Goal: Task Accomplishment & Management: Use online tool/utility

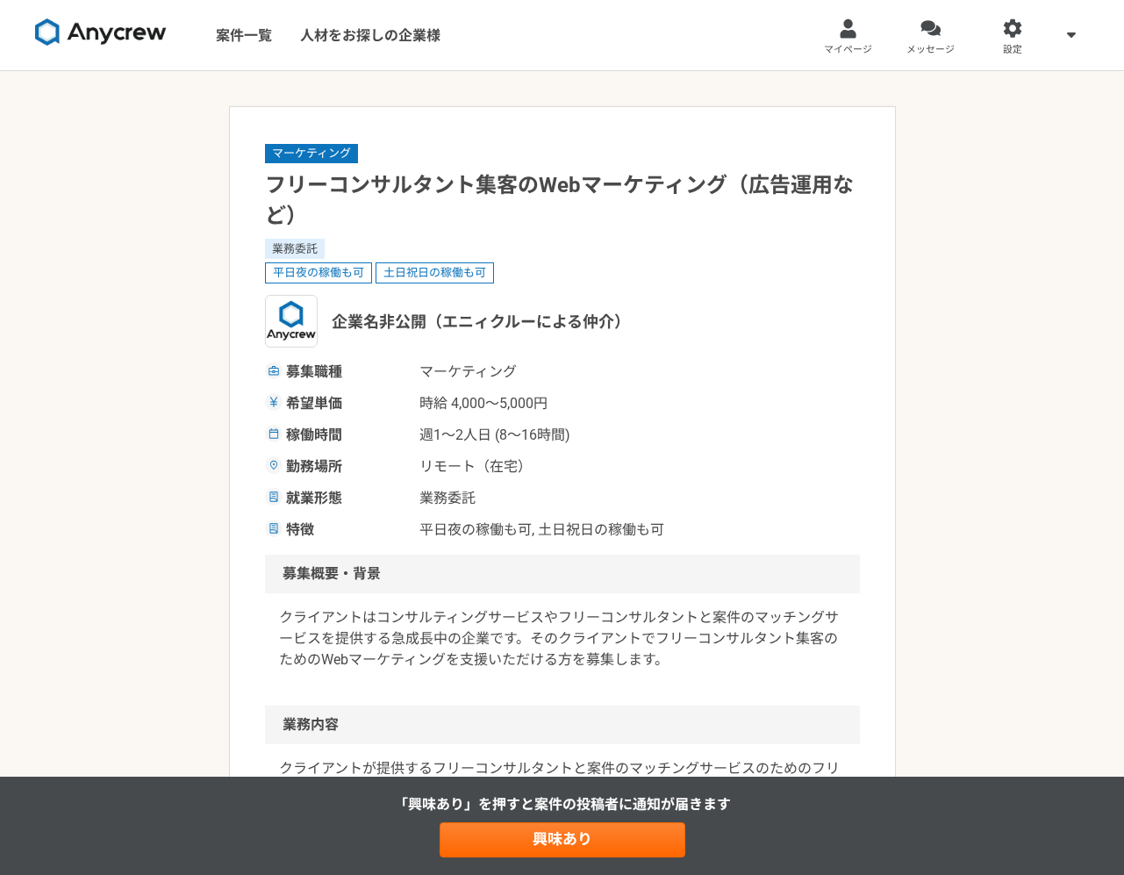
drag, startPoint x: 849, startPoint y: 310, endPoint x: 905, endPoint y: 333, distance: 60.1
click at [855, 310] on div "企業名非公開（エニィクルーによる仲介）" at bounding box center [562, 321] width 595 height 53
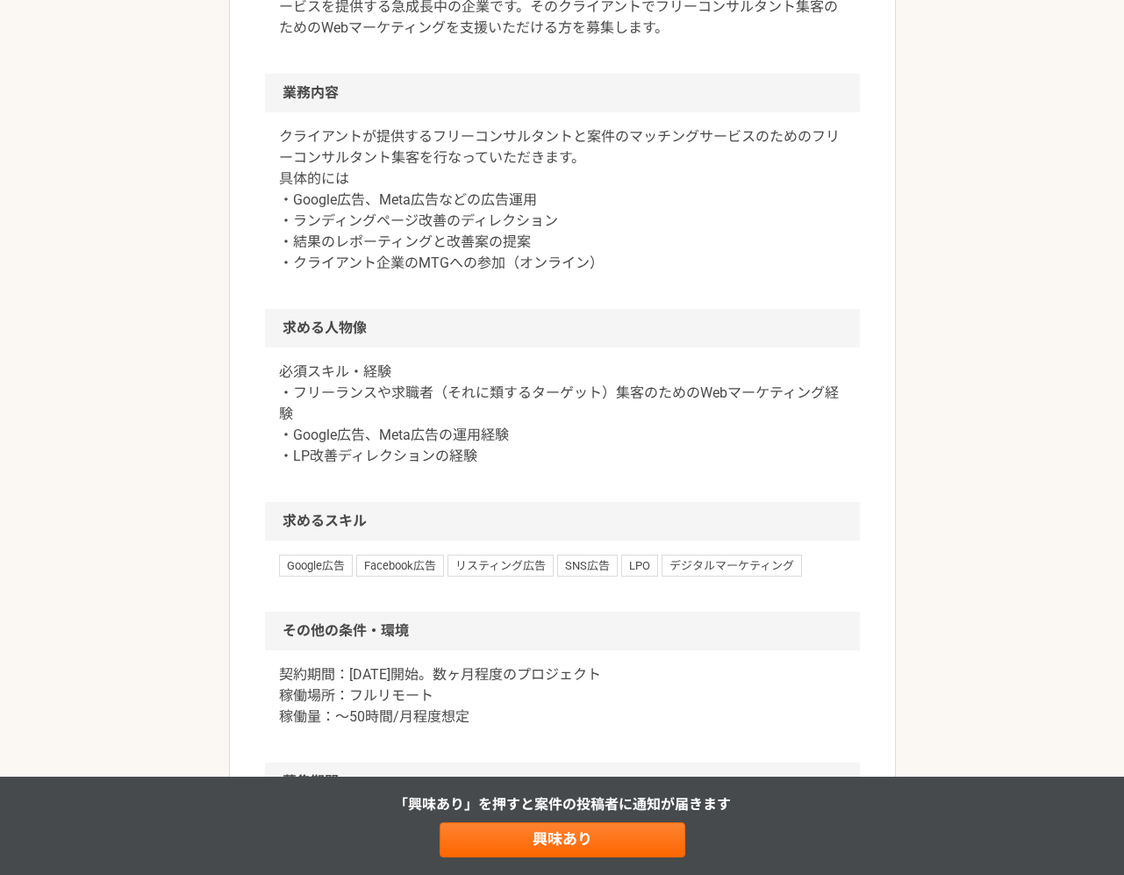
scroll to position [758, 0]
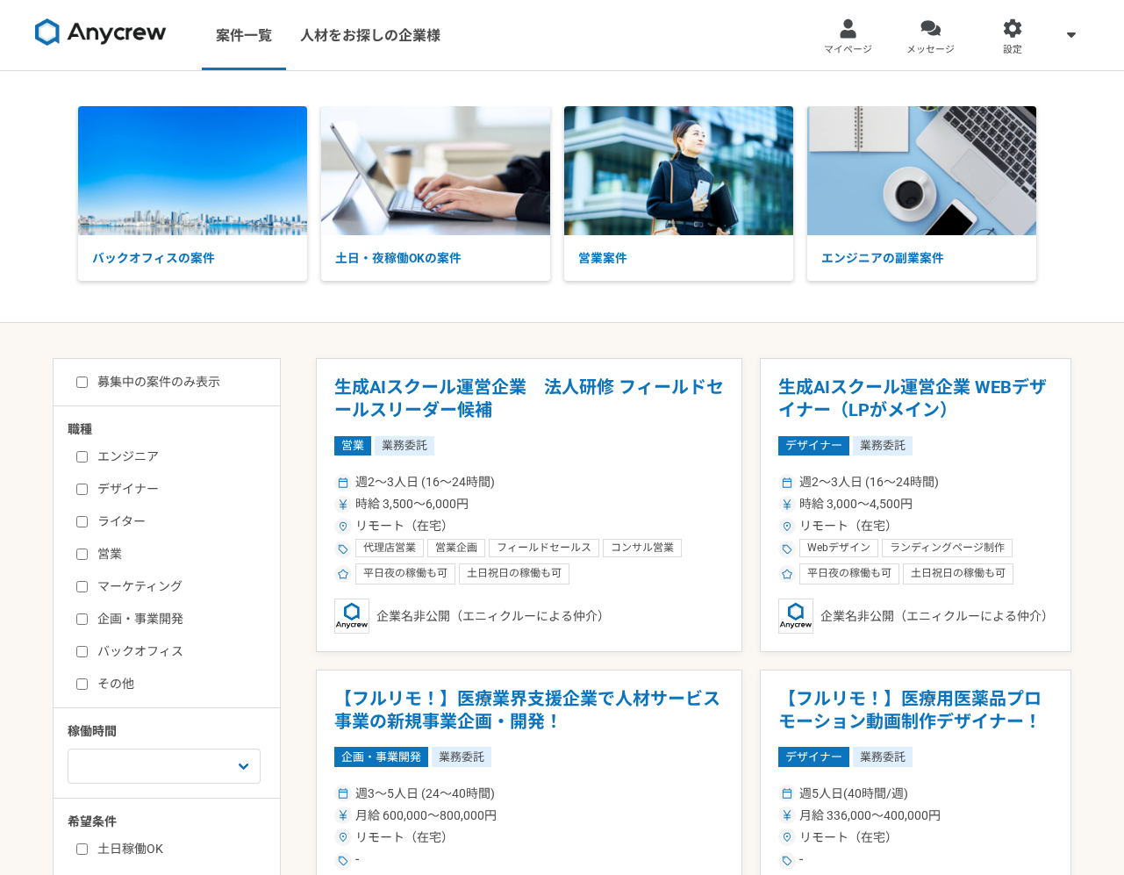
click at [83, 519] on input "ライター" at bounding box center [81, 521] width 11 height 11
checkbox input "true"
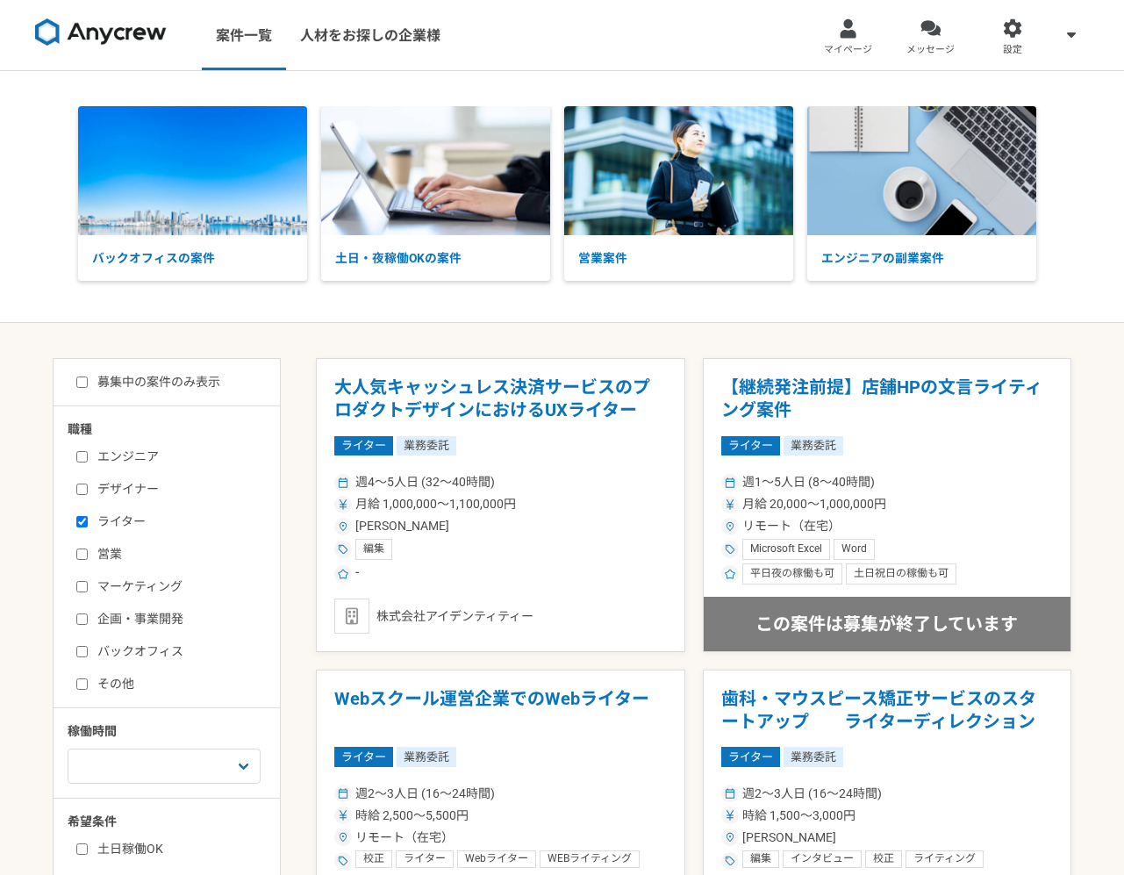
click at [82, 586] on input "マーケティング" at bounding box center [81, 586] width 11 height 11
checkbox input "true"
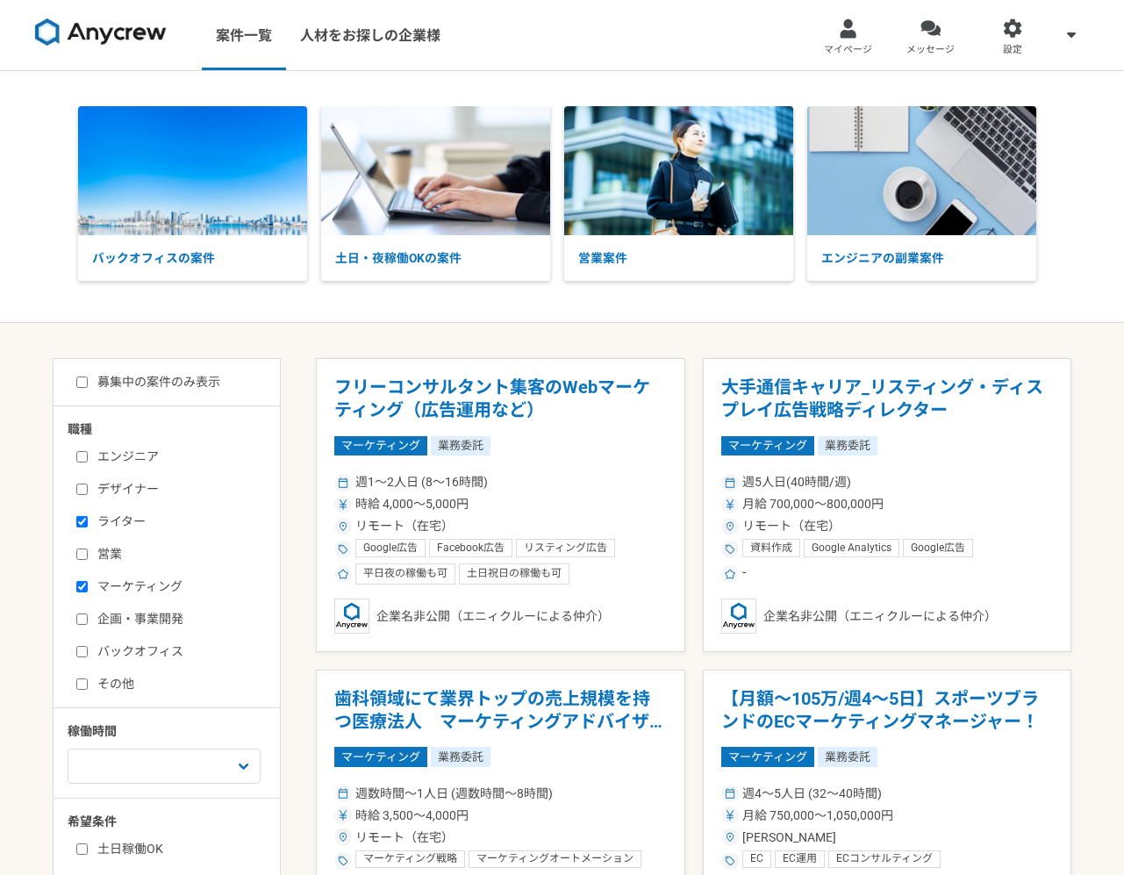
click at [77, 613] on input "企画・事業開発" at bounding box center [81, 618] width 11 height 11
checkbox input "true"
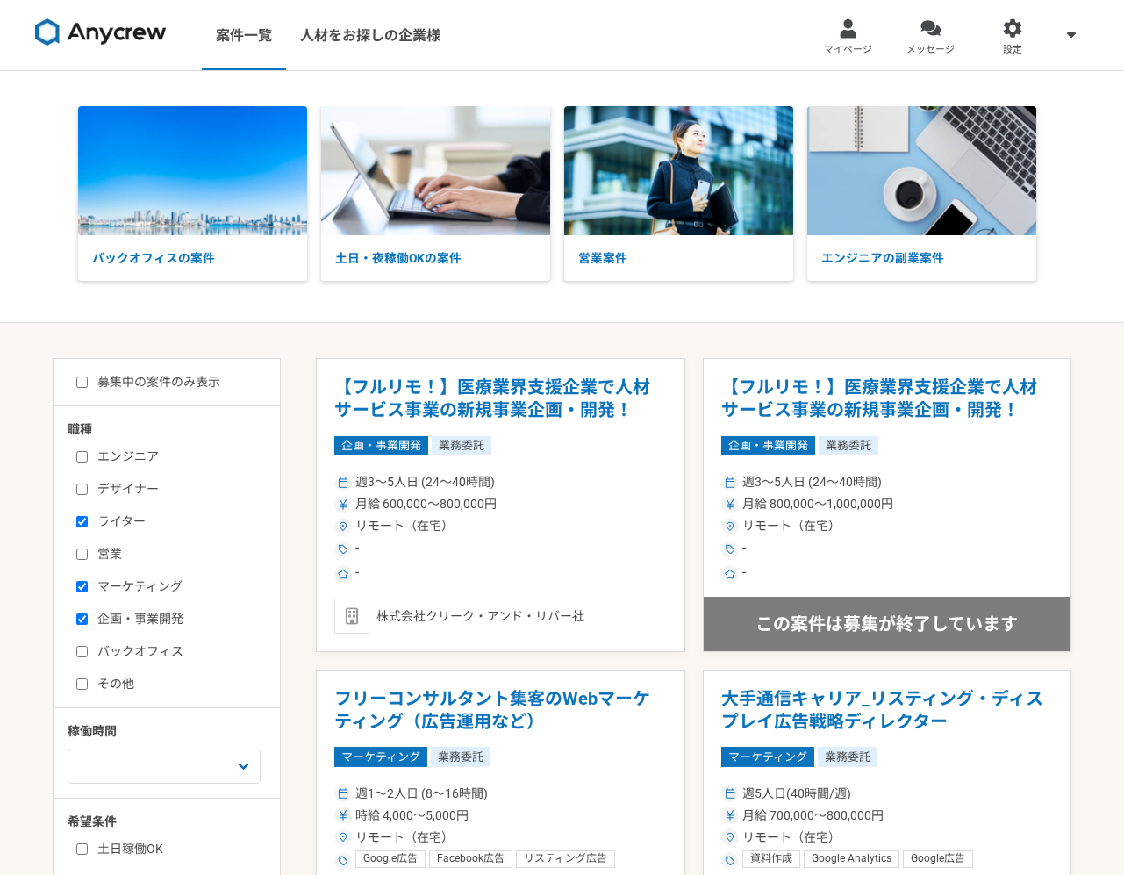
click at [82, 388] on input "募集中の案件のみ表示" at bounding box center [81, 381] width 11 height 11
checkbox input "true"
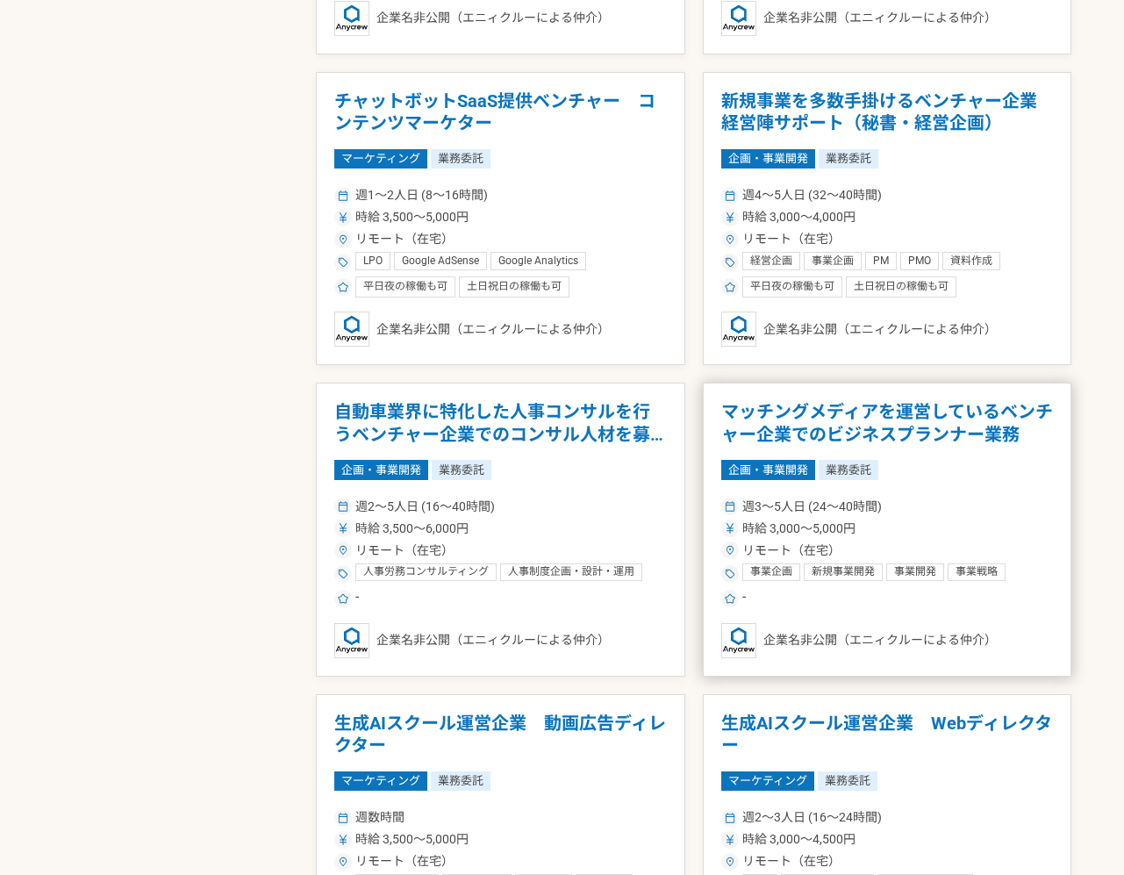
scroll to position [1815, 0]
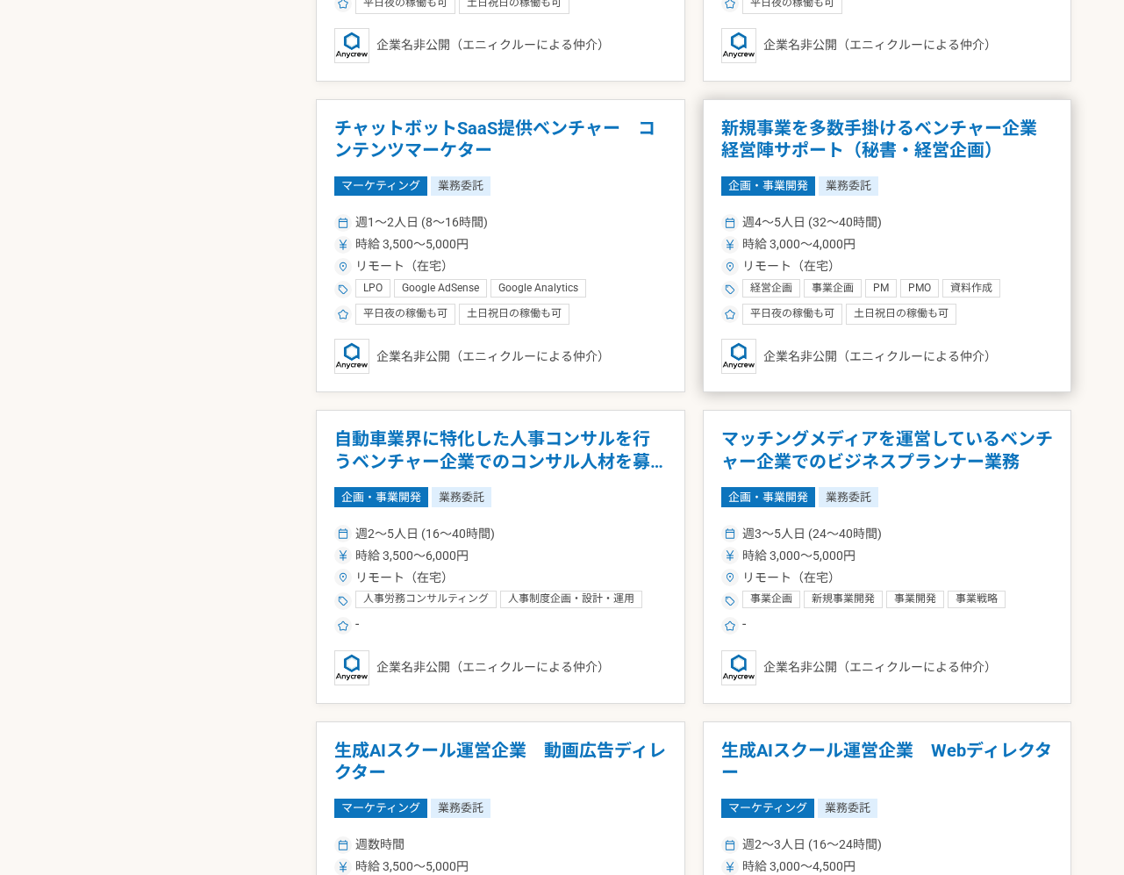
click at [773, 123] on h1 "新規事業を多数手掛けるベンチャー企業　経営陣サポート（秘書・経営企画）" at bounding box center [887, 140] width 333 height 45
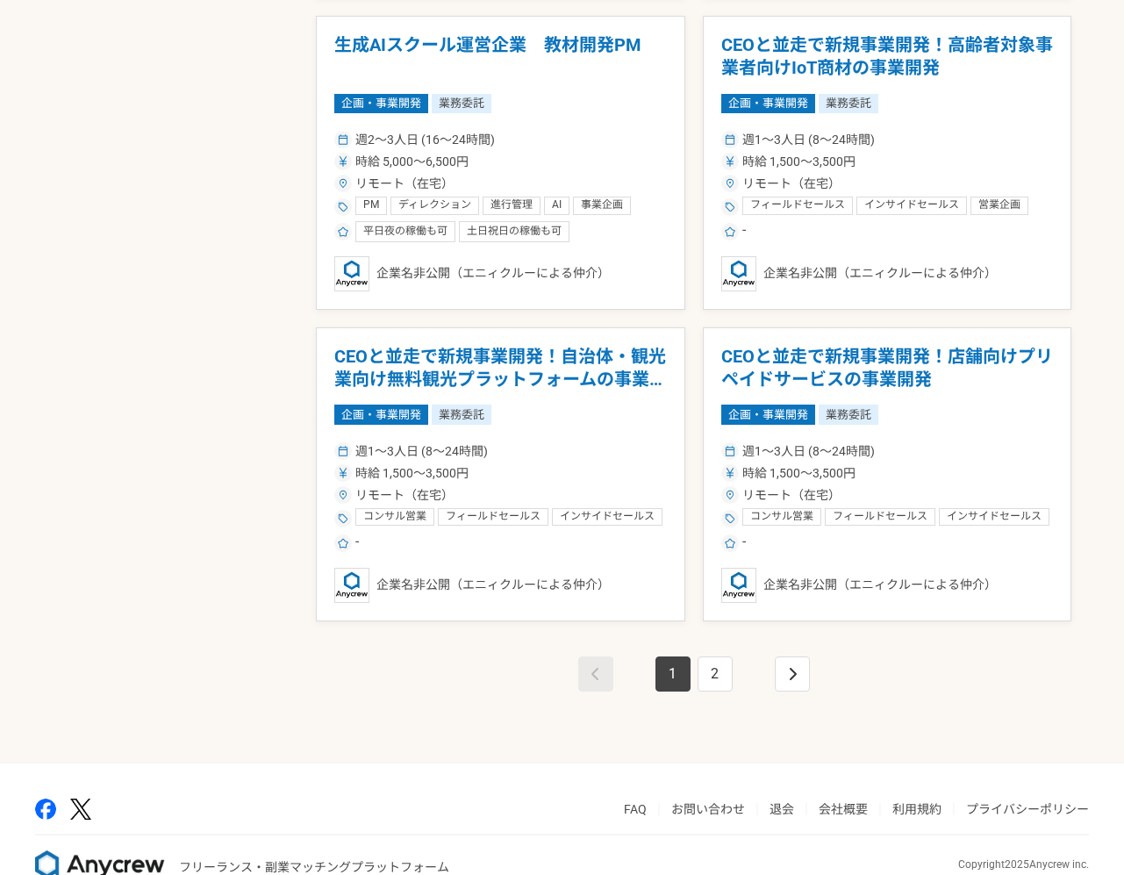
scroll to position [2870, 0]
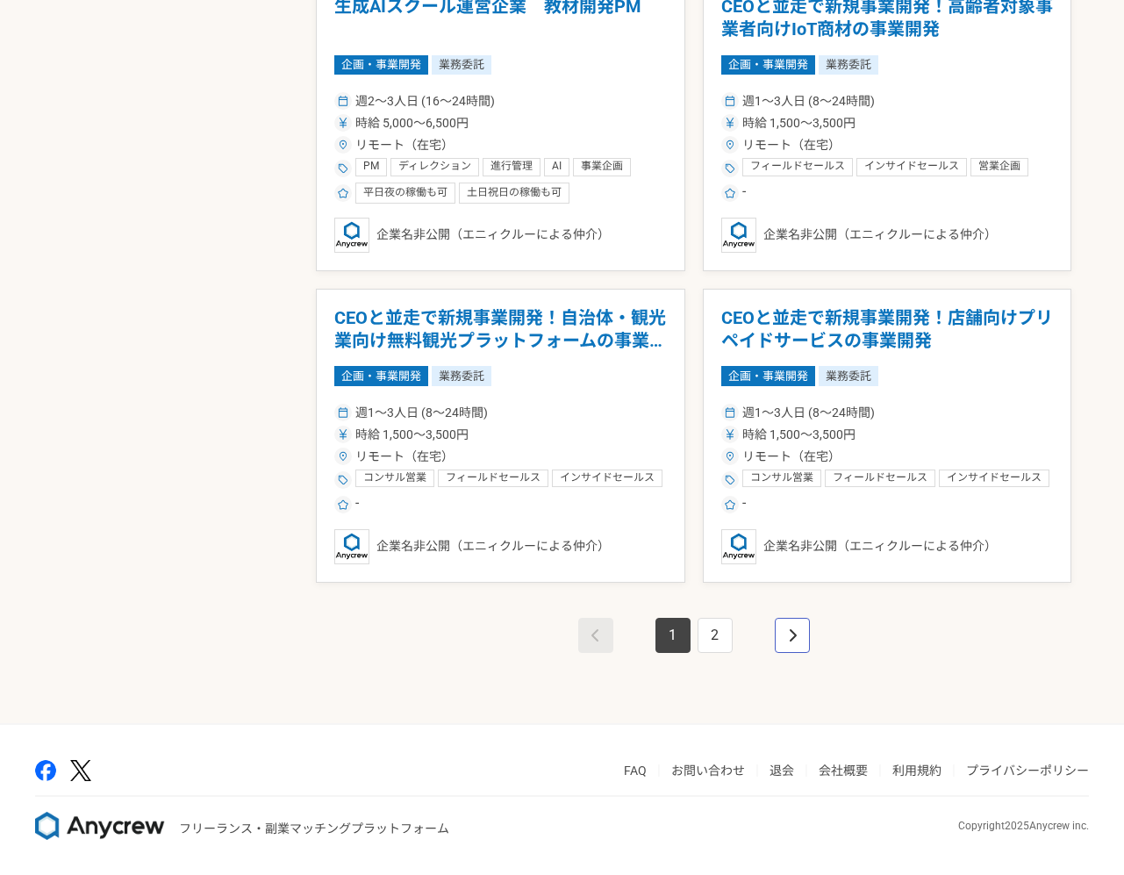
click at [803, 643] on link "pagination" at bounding box center [792, 635] width 35 height 35
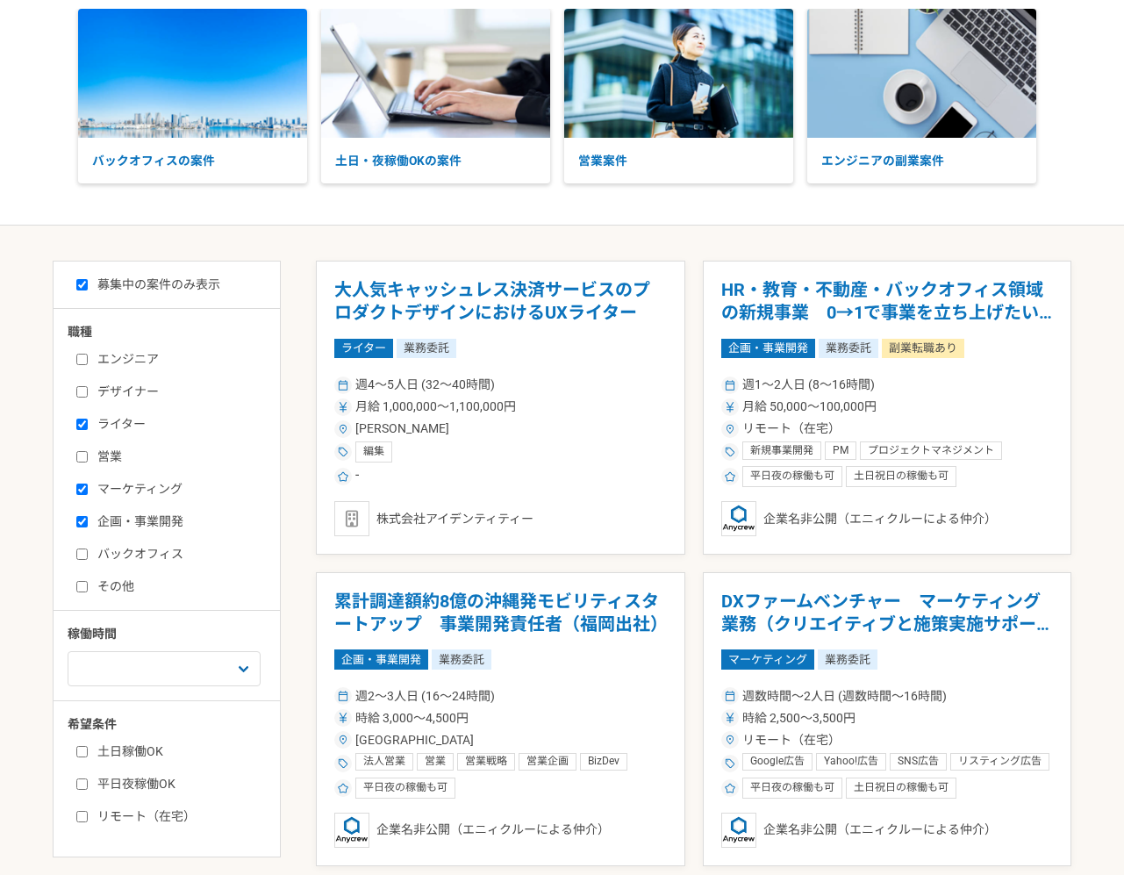
scroll to position [61, 0]
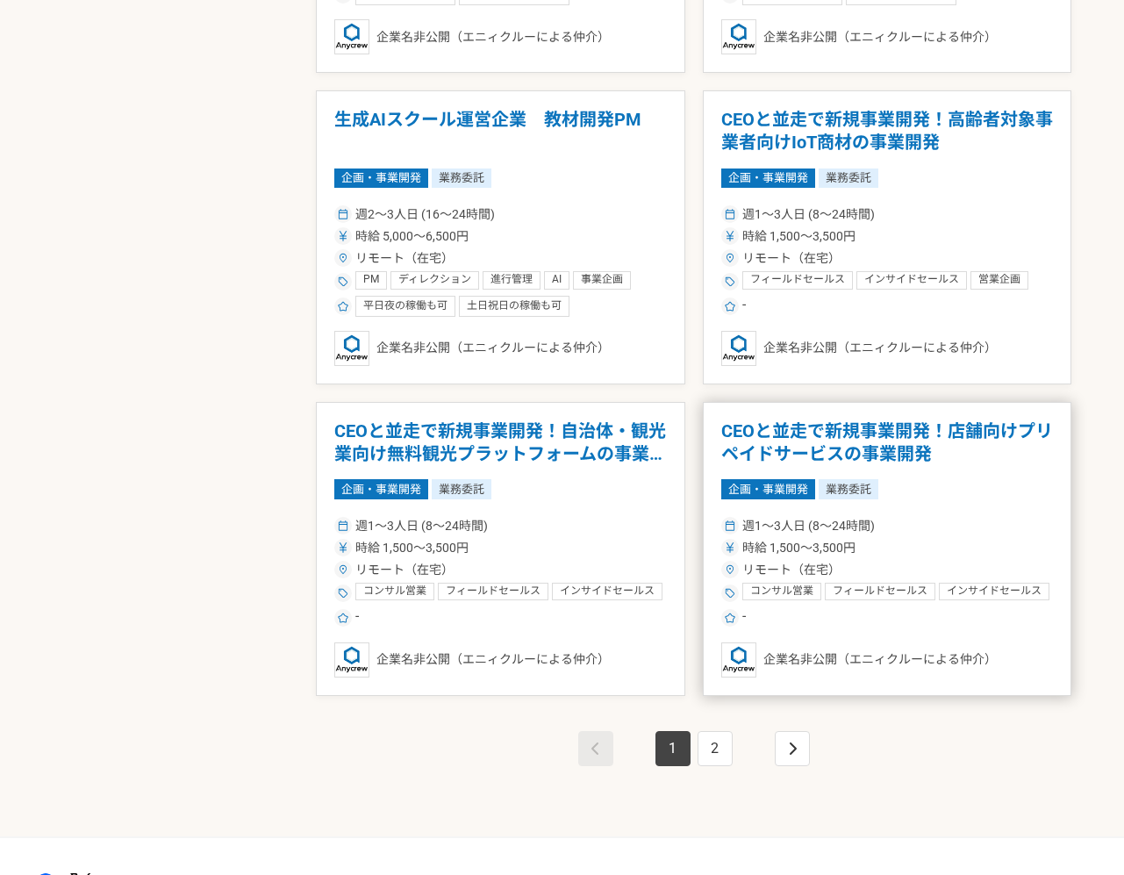
scroll to position [2617, 0]
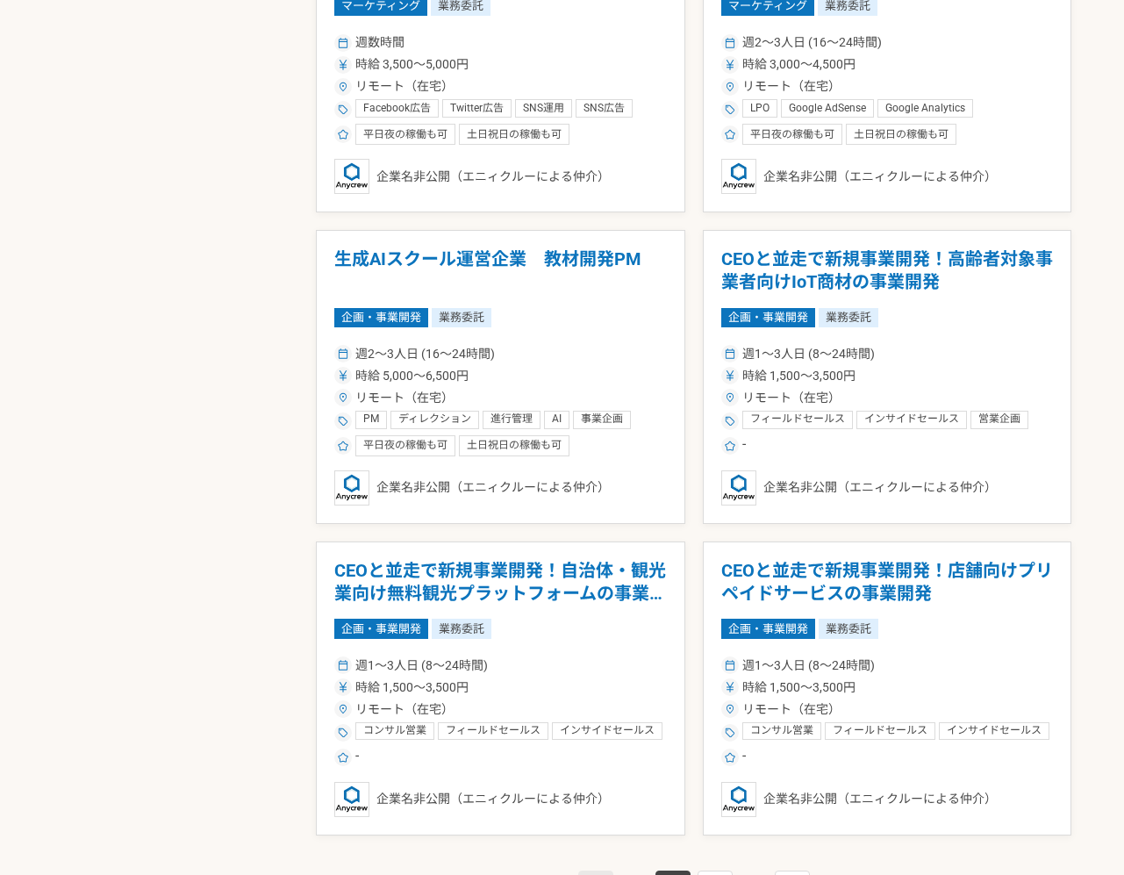
click at [939, 564] on h1 "CEOと並走で新規事業開発！店舗向けプリペイドサービスの事業開発" at bounding box center [887, 582] width 333 height 45
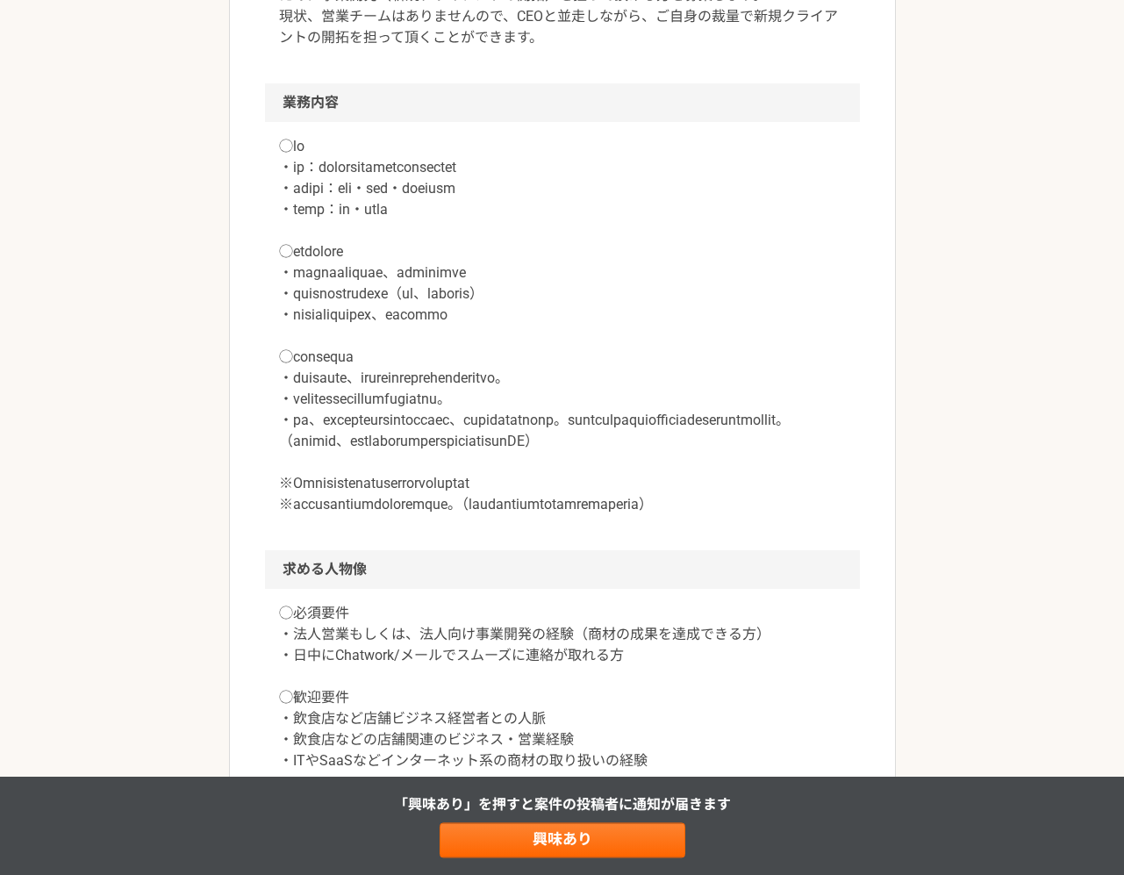
scroll to position [758, 0]
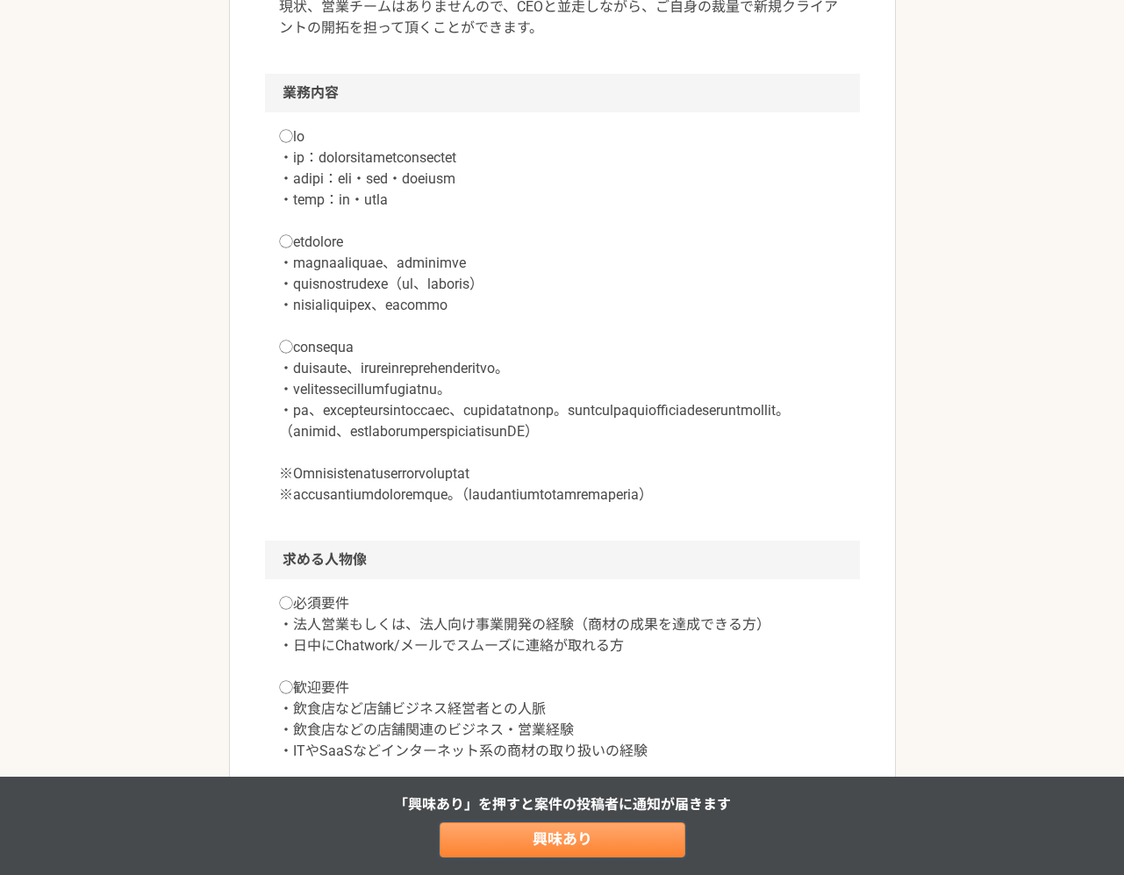
click at [628, 834] on link "興味あり" at bounding box center [563, 839] width 246 height 35
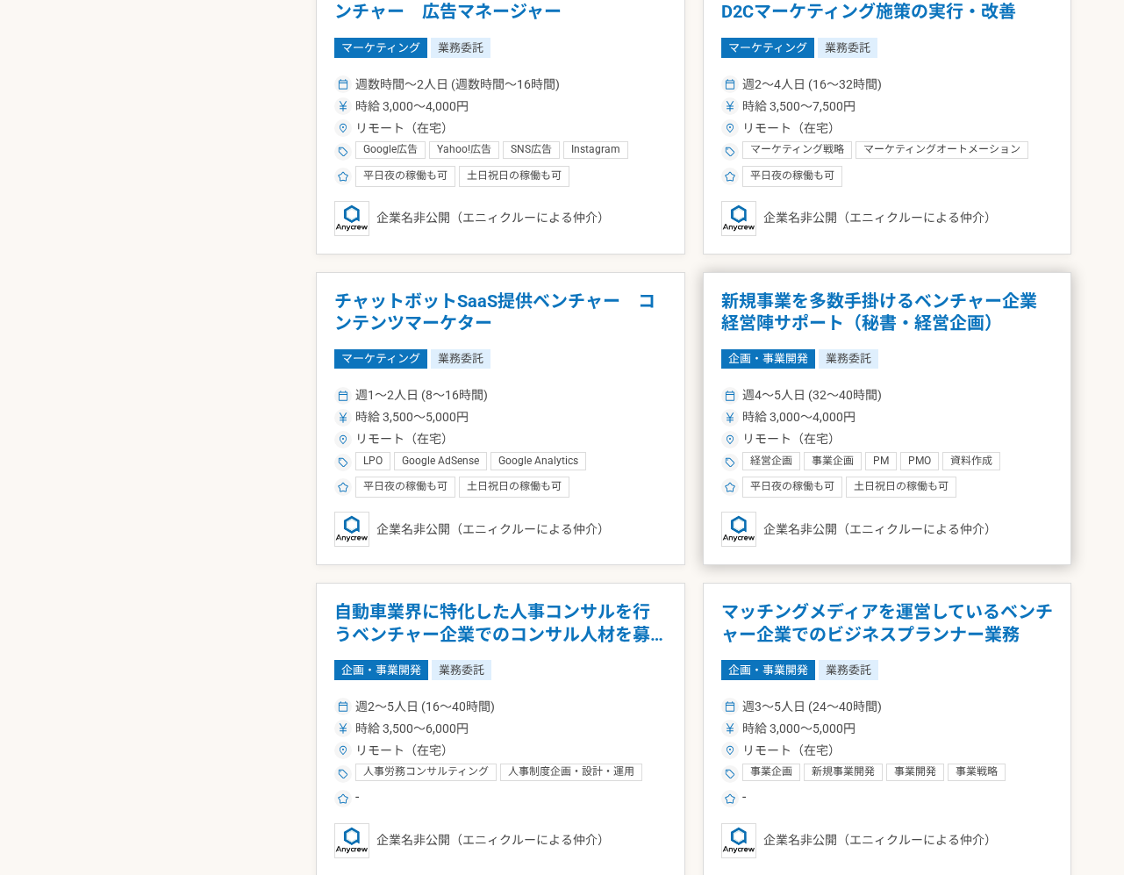
scroll to position [1769, 0]
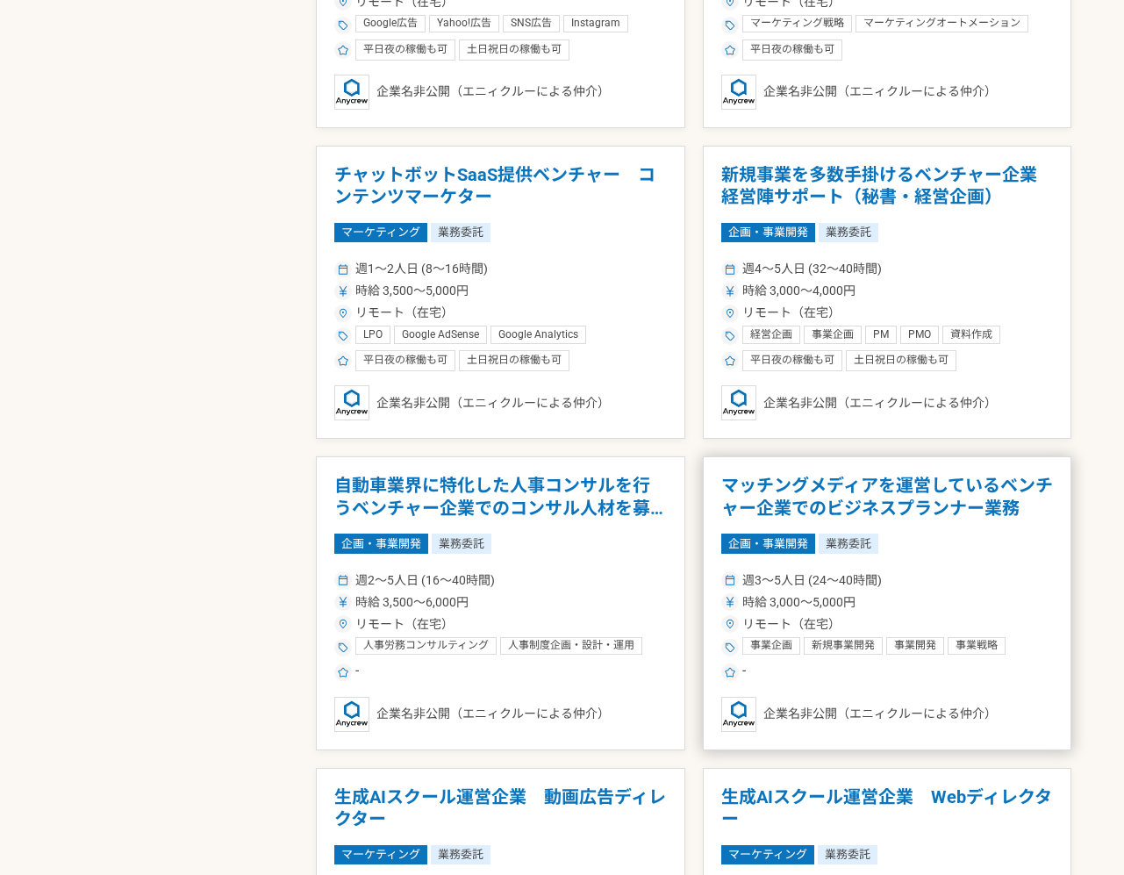
click at [909, 511] on h1 "マッチングメディアを運営しているベンチャー企業でのビジネスプランナー業務" at bounding box center [887, 497] width 333 height 45
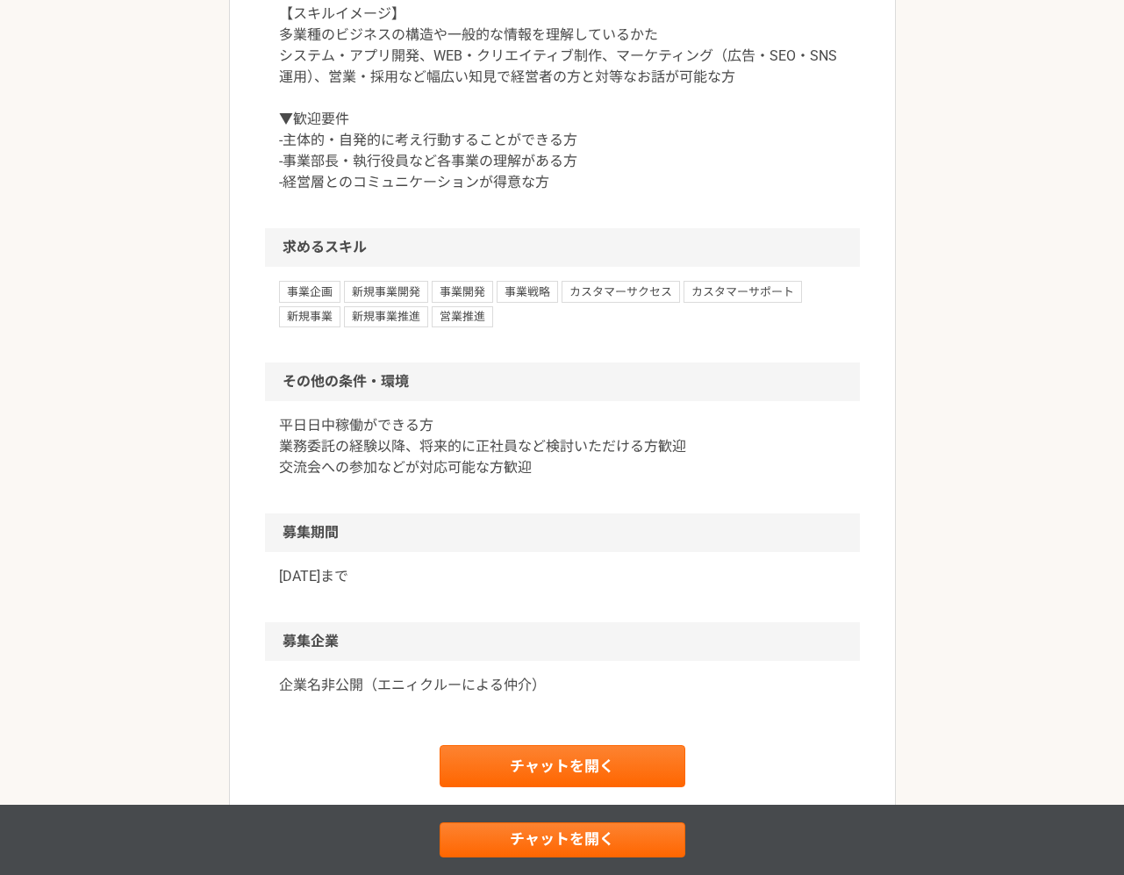
scroll to position [1624, 0]
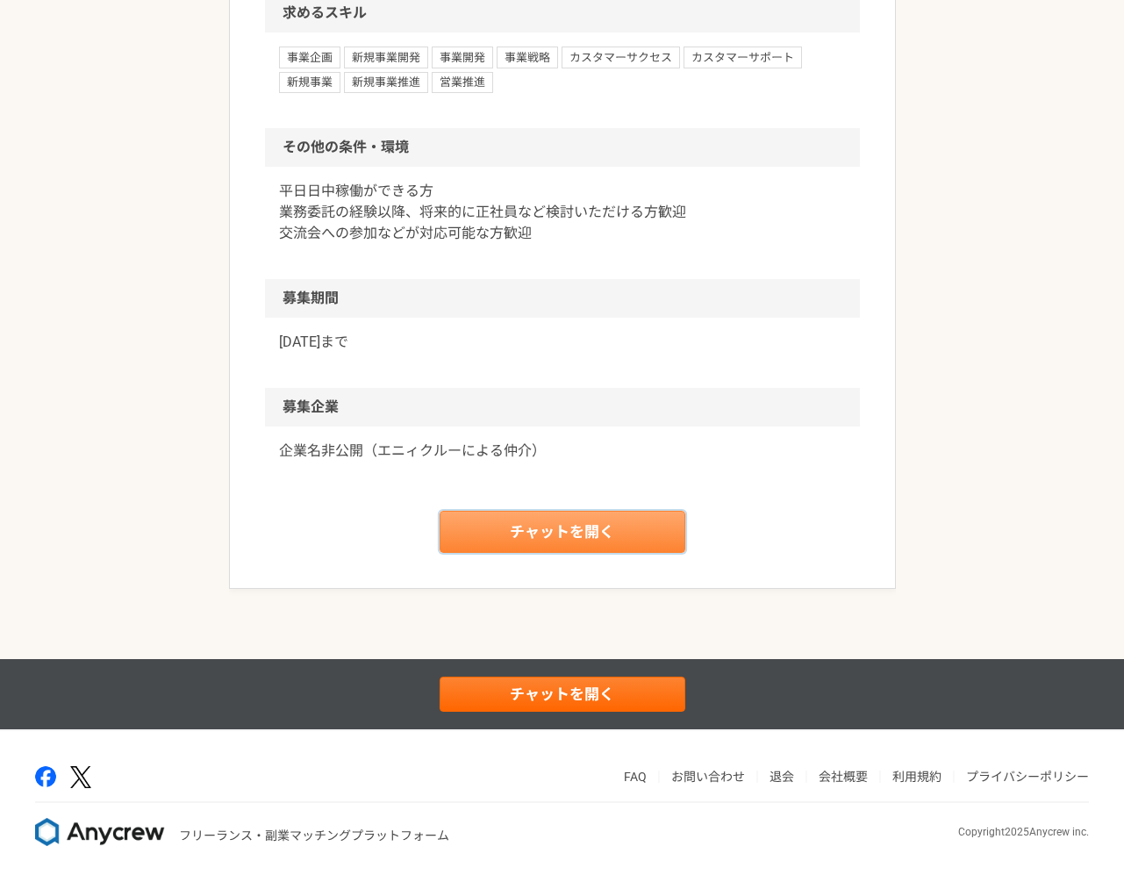
click at [646, 553] on link "チャットを開く" at bounding box center [563, 532] width 246 height 42
